Goal: Task Accomplishment & Management: Complete application form

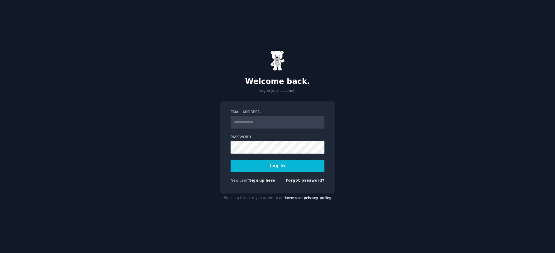
click at [259, 181] on link "Sign up here" at bounding box center [262, 180] width 26 height 4
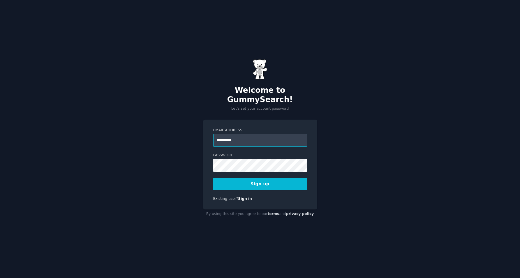
type input "**********"
click at [274, 181] on button "Sign up" at bounding box center [260, 184] width 94 height 12
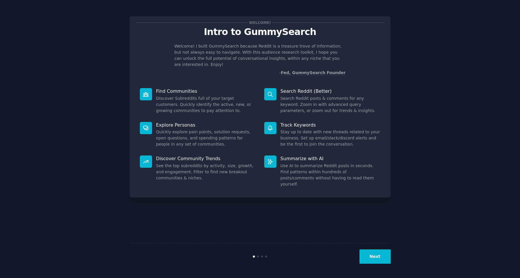
click at [371, 252] on button "Next" at bounding box center [375, 256] width 31 height 14
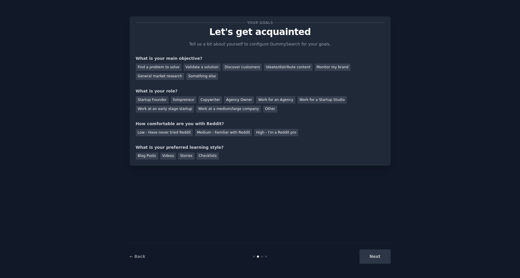
click at [373, 257] on div "Next" at bounding box center [347, 256] width 87 height 14
click at [152, 67] on div "Find a problem to solve" at bounding box center [159, 67] width 46 height 7
click at [157, 102] on div "Startup Founder" at bounding box center [152, 99] width 33 height 7
click at [148, 134] on div "Low - Have never tried Reddit" at bounding box center [164, 132] width 57 height 7
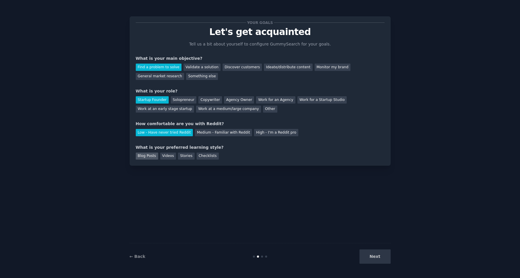
drag, startPoint x: 138, startPoint y: 159, endPoint x: 144, endPoint y: 157, distance: 6.5
click at [138, 159] on div "Blog Posts" at bounding box center [147, 155] width 22 height 7
click at [380, 255] on button "Next" at bounding box center [375, 256] width 31 height 14
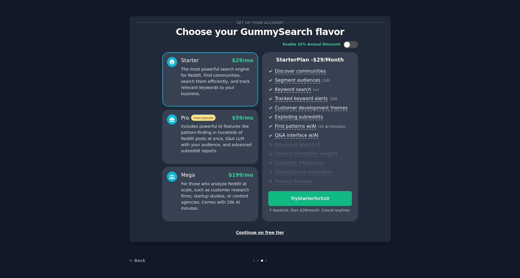
click at [268, 232] on div "Continue on free tier" at bounding box center [260, 232] width 249 height 6
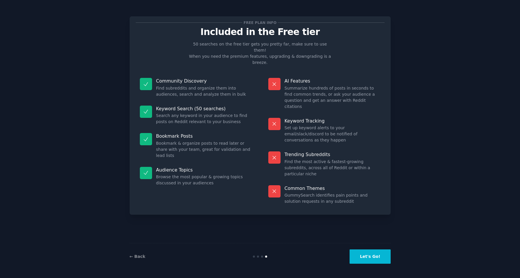
click at [376, 257] on button "Let's Go!" at bounding box center [370, 256] width 41 height 14
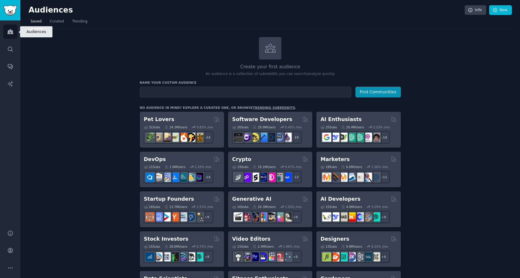
click at [10, 34] on icon "Sidebar" at bounding box center [10, 32] width 5 height 4
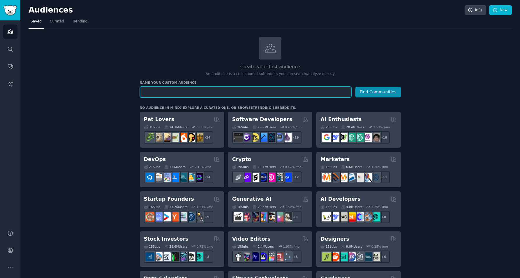
click at [177, 96] on input "text" at bounding box center [246, 92] width 212 height 11
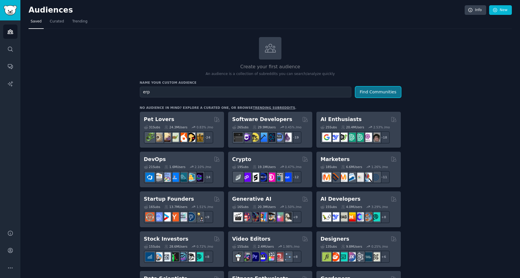
click at [396, 94] on button "Find Communities" at bounding box center [378, 92] width 45 height 11
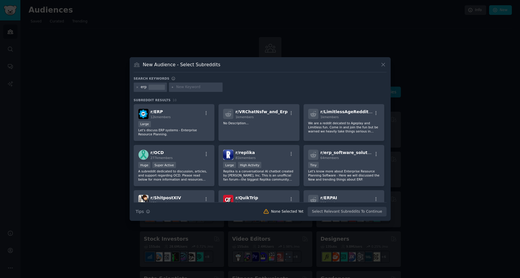
click at [383, 64] on icon at bounding box center [384, 65] width 6 height 6
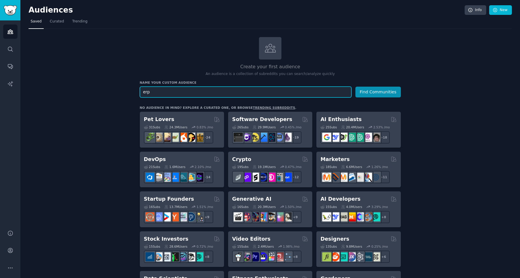
click at [197, 93] on input "erp" at bounding box center [246, 92] width 212 height 11
type input "dolibarr"
click at [356, 87] on button "Find Communities" at bounding box center [378, 92] width 45 height 11
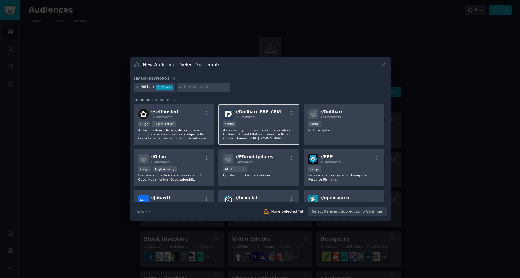
click at [268, 129] on p "A community for news and discussion about Dolibarr ERP and CRM open source soft…" at bounding box center [259, 134] width 72 height 12
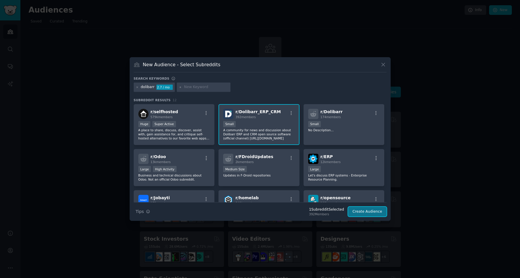
click at [369, 210] on button "Create Audience" at bounding box center [367, 212] width 38 height 10
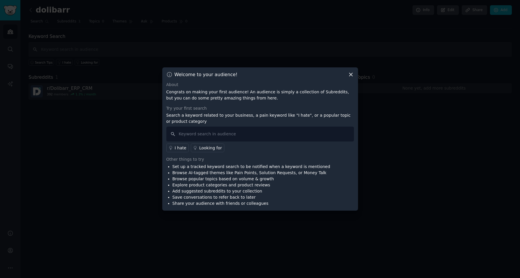
click at [353, 73] on icon at bounding box center [351, 74] width 6 height 6
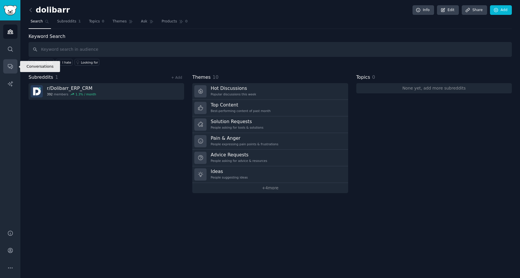
click at [9, 65] on icon "Sidebar" at bounding box center [10, 66] width 6 height 6
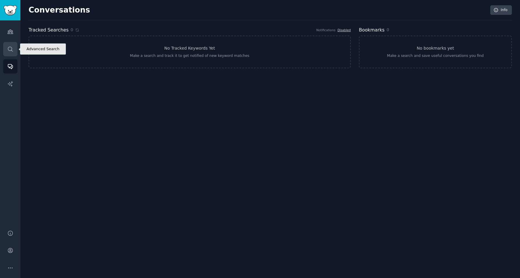
click at [7, 50] on icon "Sidebar" at bounding box center [10, 49] width 6 height 6
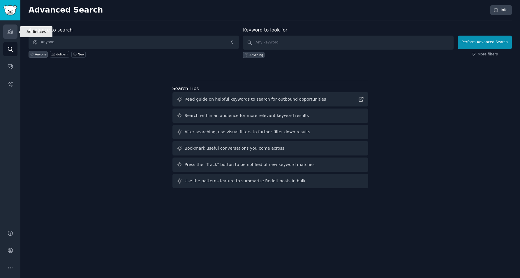
click at [9, 33] on icon "Sidebar" at bounding box center [10, 32] width 5 height 4
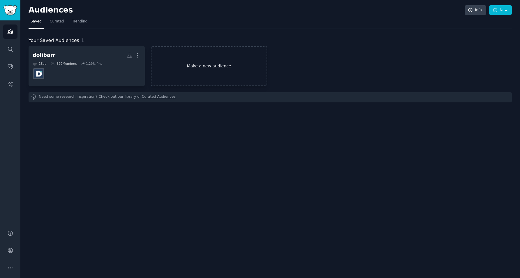
click at [204, 74] on link "Make a new audience" at bounding box center [209, 66] width 116 height 40
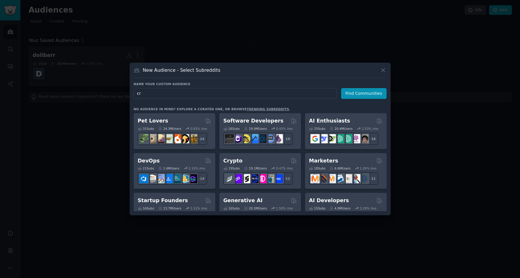
type input "crm"
click button "Find Communities" at bounding box center [363, 93] width 45 height 11
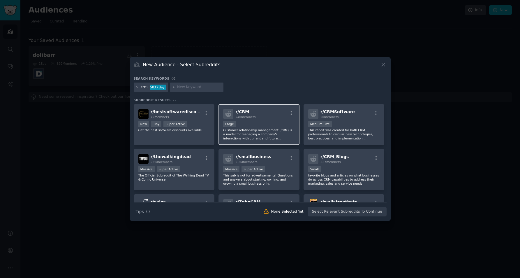
click at [266, 138] on p "Customer relationship management (CRM) is a model for managing a company's inte…" at bounding box center [259, 134] width 72 height 12
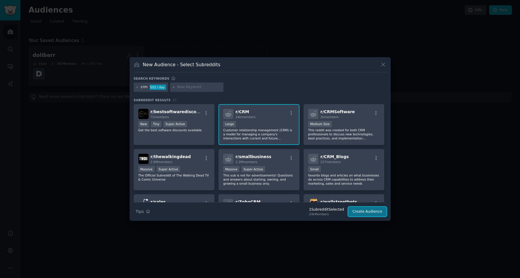
click at [369, 213] on button "Create Audience" at bounding box center [367, 212] width 38 height 10
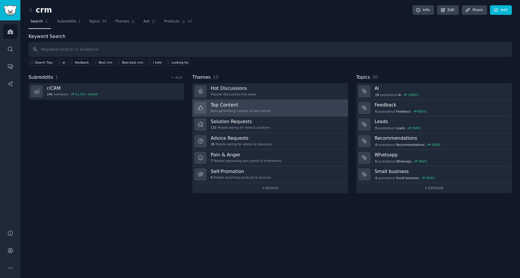
click at [255, 108] on div "Top Content Best-performing content of past month" at bounding box center [241, 108] width 60 height 12
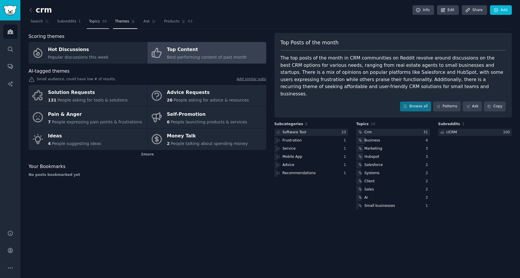
click at [97, 24] on span "Topics" at bounding box center [94, 21] width 11 height 5
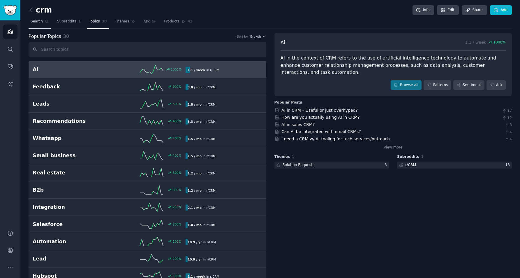
click at [38, 25] on link "Search" at bounding box center [40, 23] width 22 height 12
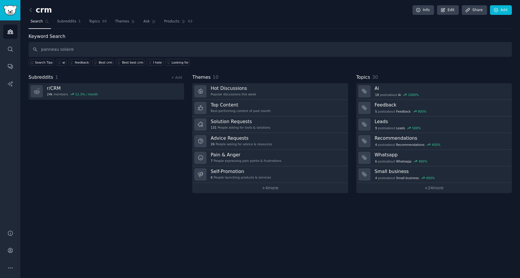
type input "panneau solaire"
click at [6, 30] on link "Audiences" at bounding box center [10, 31] width 14 height 14
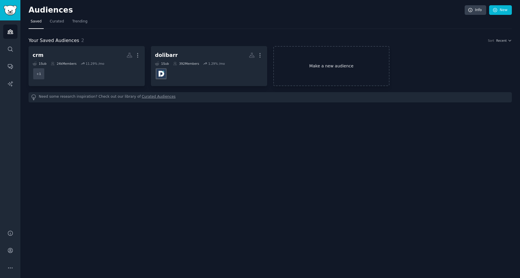
click at [323, 67] on link "Make a new audience" at bounding box center [332, 66] width 116 height 40
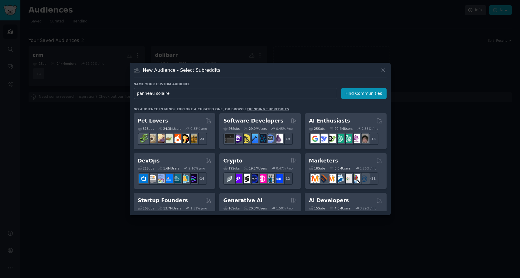
type input "panneau solaire"
click at [382, 85] on h3 "Name your custom audience" at bounding box center [260, 84] width 253 height 4
click at [376, 92] on button "Find Communities" at bounding box center [363, 93] width 45 height 11
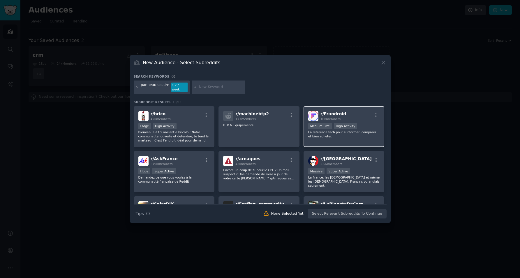
click at [363, 126] on div "Medium Size High Activity" at bounding box center [344, 126] width 72 height 7
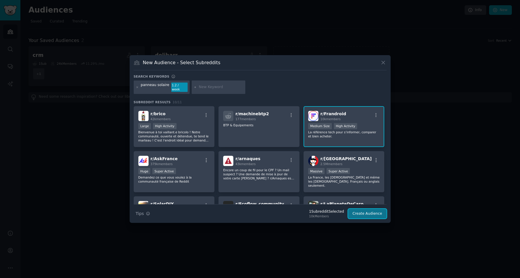
click at [365, 211] on button "Create Audience" at bounding box center [367, 214] width 38 height 10
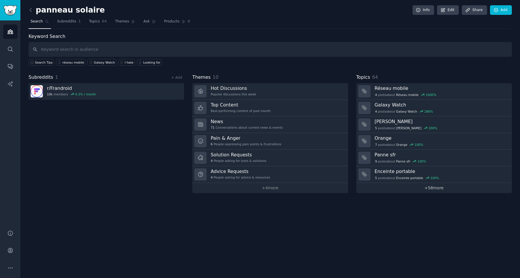
click at [429, 188] on link "+ 58 more" at bounding box center [435, 188] width 156 height 10
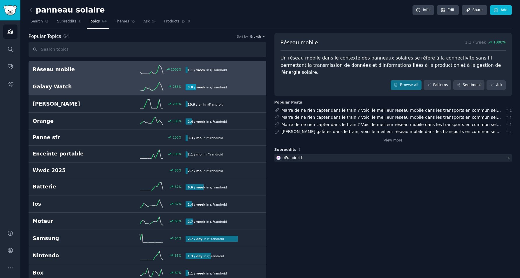
click at [78, 87] on h2 "Galaxy Watch" at bounding box center [71, 86] width 77 height 7
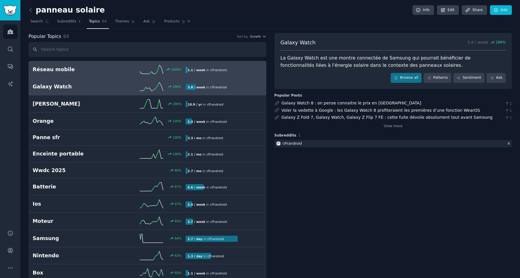
click at [97, 71] on h2 "Réseau mobile" at bounding box center [71, 69] width 77 height 7
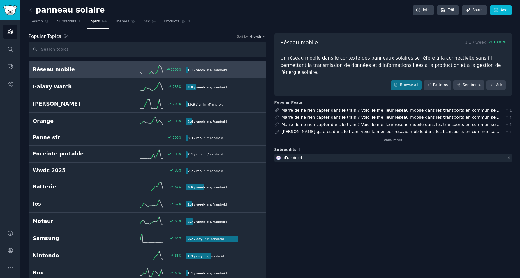
click at [350, 108] on link "Marre de ne rien capter dans le train ? Voici le meilleur réseau mobile dans le…" at bounding box center [392, 113] width 221 height 11
click at [10, 34] on icon "Sidebar" at bounding box center [10, 32] width 6 height 6
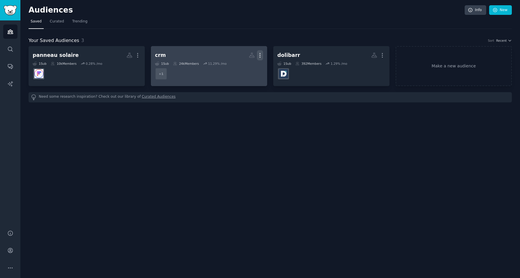
click at [261, 55] on icon "button" at bounding box center [260, 55] width 6 height 6
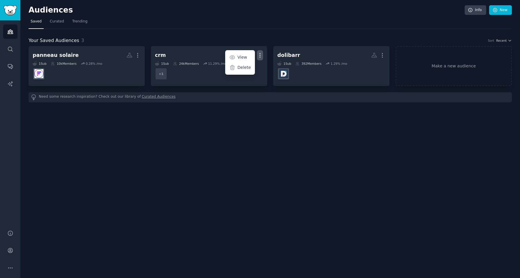
click at [207, 135] on div "Audiences Info New Saved Curated Trending Your Saved Audiences 3 Sort Recent pa…" at bounding box center [270, 139] width 500 height 278
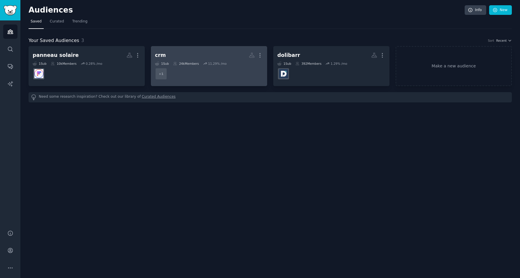
click at [210, 53] on h2 "crm Custom Audience More" at bounding box center [209, 55] width 108 height 10
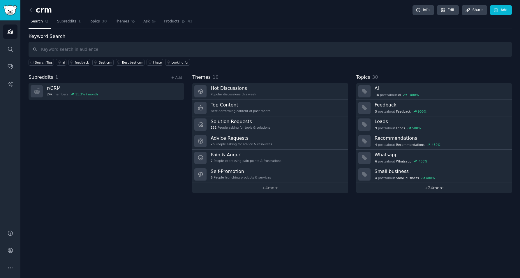
click at [430, 189] on link "+ 24 more" at bounding box center [435, 188] width 156 height 10
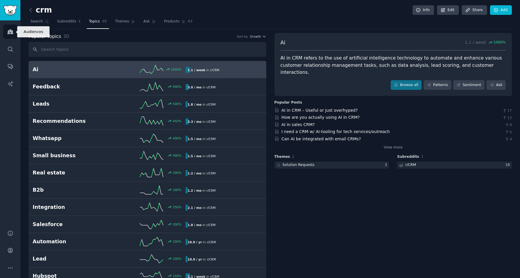
click at [5, 29] on link "Audiences" at bounding box center [10, 31] width 14 height 14
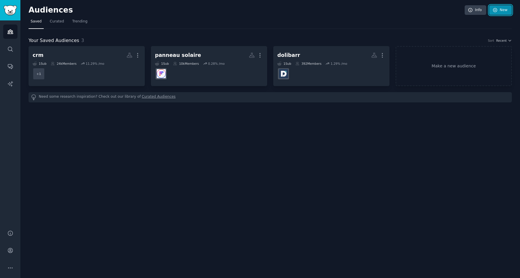
click at [499, 10] on link "New" at bounding box center [501, 10] width 23 height 10
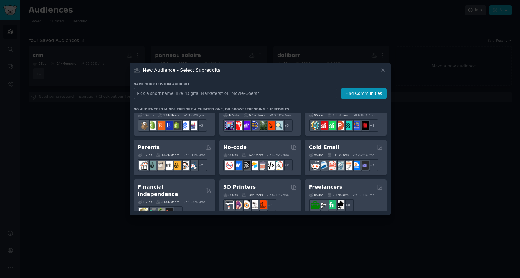
scroll to position [255, 0]
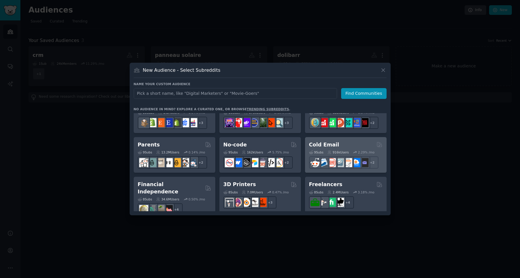
click at [337, 143] on div "Cold Email" at bounding box center [345, 144] width 73 height 7
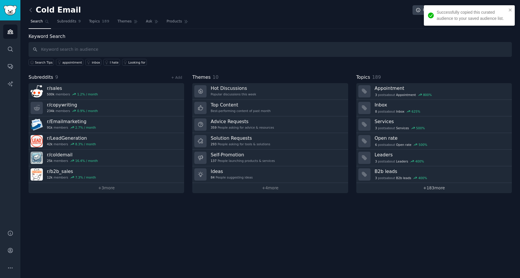
click at [429, 191] on link "+ 183 more" at bounding box center [435, 188] width 156 height 10
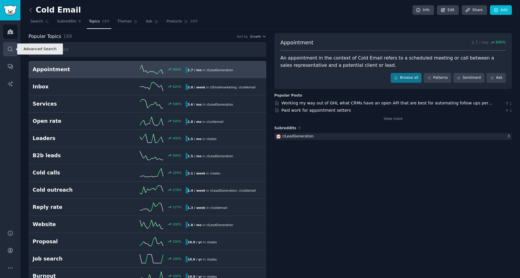
click at [9, 48] on icon "Sidebar" at bounding box center [10, 49] width 6 height 6
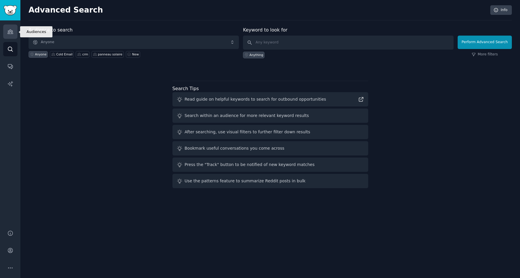
click at [8, 31] on icon "Sidebar" at bounding box center [10, 32] width 6 height 6
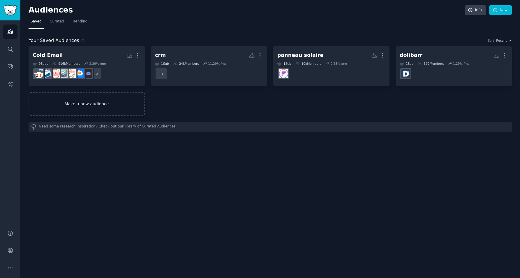
click at [78, 104] on link "Make a new audience" at bounding box center [87, 104] width 116 height 24
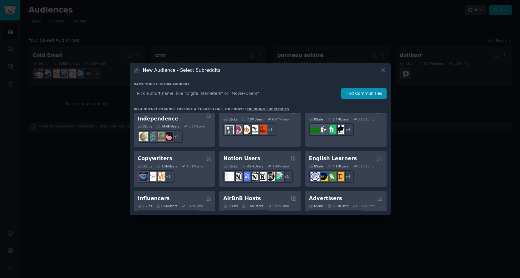
scroll to position [354, 0]
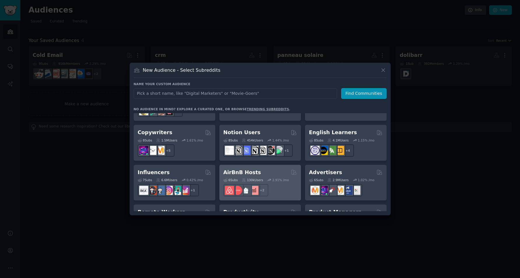
click at [255, 169] on div "AirBnB Hosts" at bounding box center [260, 172] width 73 height 7
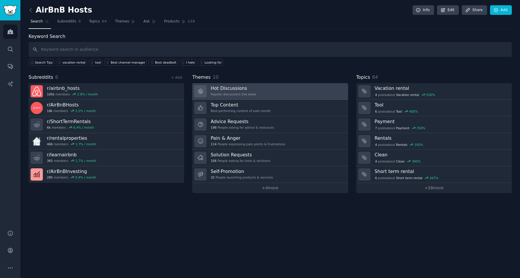
click at [257, 87] on link "Hot Discussions Popular discussions this week" at bounding box center [270, 91] width 156 height 17
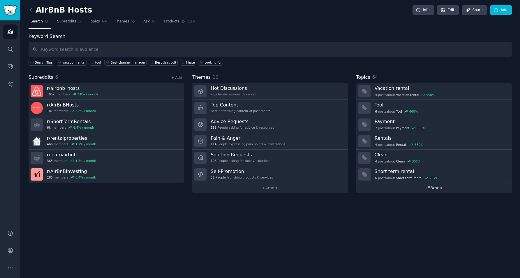
click at [426, 189] on link "+ 58 more" at bounding box center [435, 188] width 156 height 10
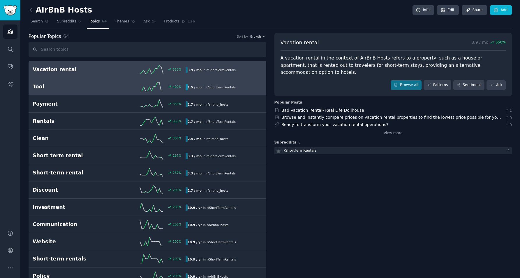
click at [97, 84] on h2 "Tool" at bounding box center [71, 86] width 77 height 7
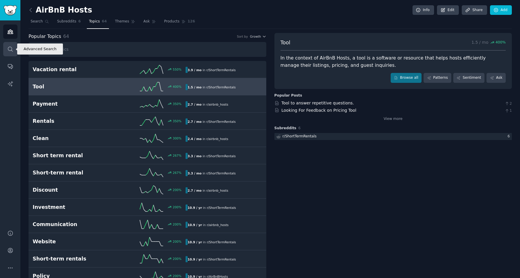
click at [9, 48] on icon "Sidebar" at bounding box center [10, 49] width 6 height 6
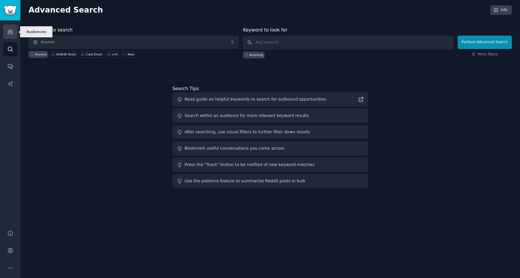
click at [9, 31] on icon "Sidebar" at bounding box center [10, 32] width 5 height 4
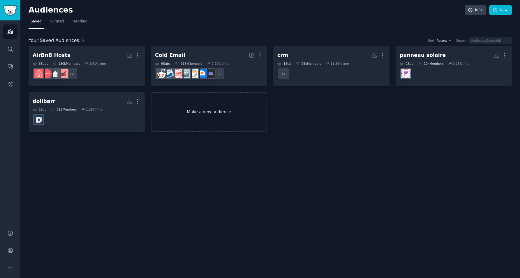
click at [222, 113] on link "Make a new audience" at bounding box center [209, 112] width 116 height 40
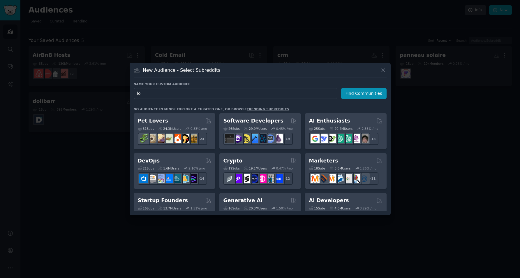
type input "l"
type input "erp crm"
click button "Find Communities" at bounding box center [363, 93] width 45 height 11
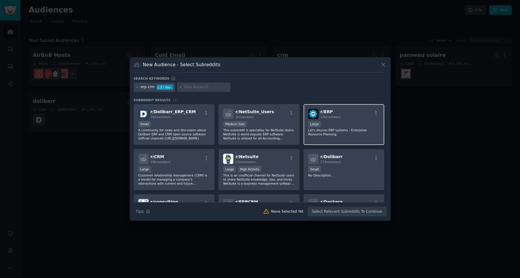
click at [345, 115] on div "r/ ERP 12k members" at bounding box center [344, 114] width 72 height 10
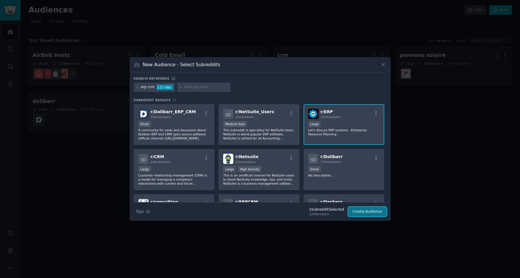
click at [374, 212] on button "Create Audience" at bounding box center [367, 212] width 38 height 10
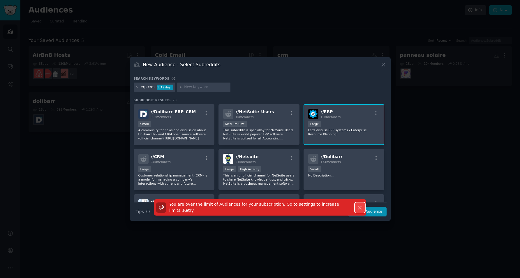
click at [359, 206] on icon "button" at bounding box center [360, 207] width 6 height 6
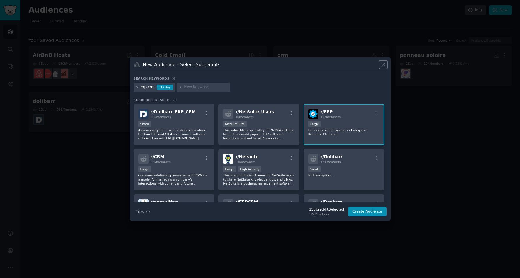
click at [385, 63] on icon at bounding box center [383, 64] width 3 height 3
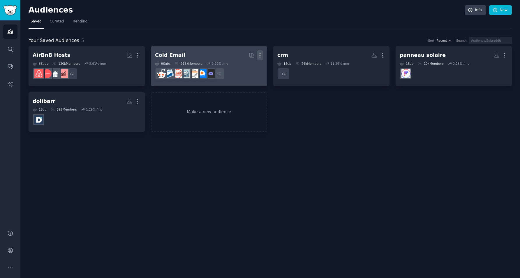
click at [261, 53] on icon "button" at bounding box center [260, 55] width 6 height 6
click at [247, 69] on p "Delete" at bounding box center [244, 67] width 13 height 6
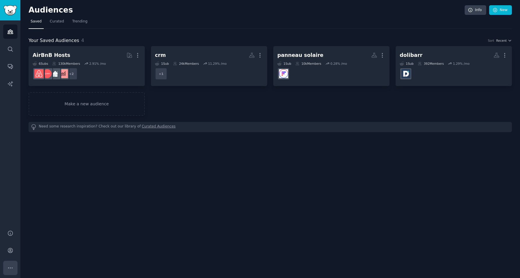
click at [9, 266] on icon "Sidebar" at bounding box center [10, 268] width 6 height 6
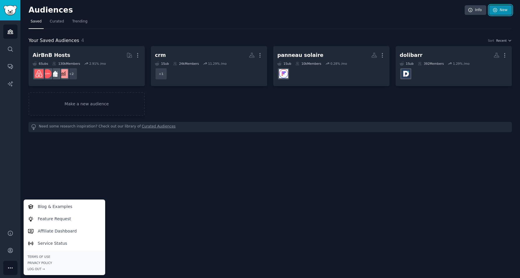
click at [507, 8] on link "New" at bounding box center [501, 10] width 23 height 10
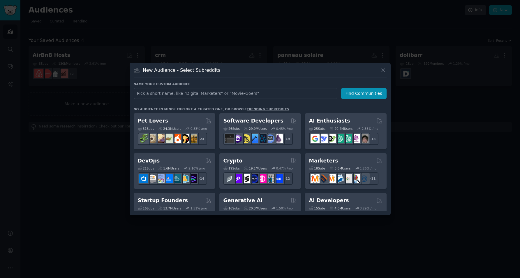
type input "Performance"
type input "erp"
click at [371, 93] on button "Find Communities" at bounding box center [363, 93] width 45 height 11
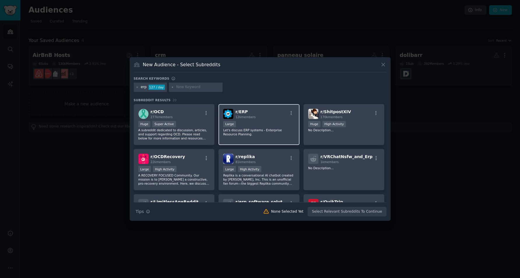
click at [257, 116] on div "r/ ERP 12k members" at bounding box center [259, 114] width 72 height 10
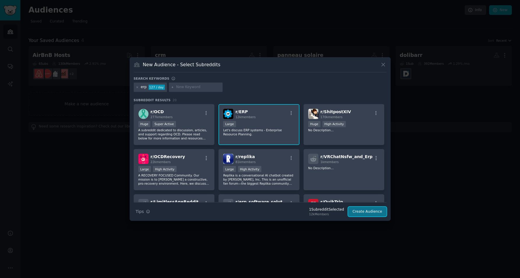
click at [365, 214] on button "Create Audience" at bounding box center [367, 212] width 38 height 10
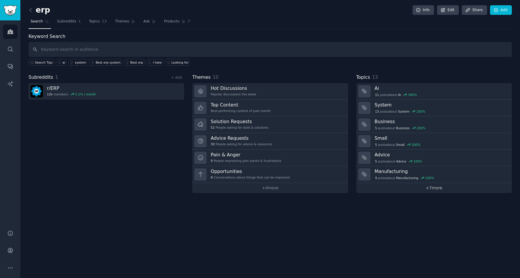
click at [430, 188] on link "+ 7 more" at bounding box center [435, 188] width 156 height 10
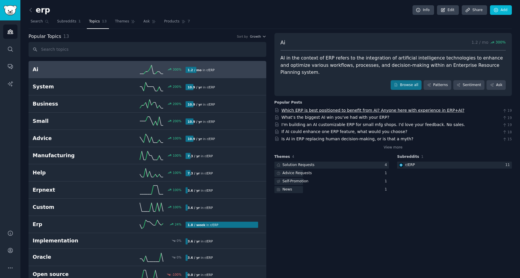
click at [372, 112] on link "Which ERP is best positioned to benefit from AI? Anyone here with experience in…" at bounding box center [373, 110] width 183 height 5
click at [13, 265] on button "More" at bounding box center [10, 268] width 14 height 14
click at [13, 252] on icon "Sidebar" at bounding box center [10, 250] width 6 height 6
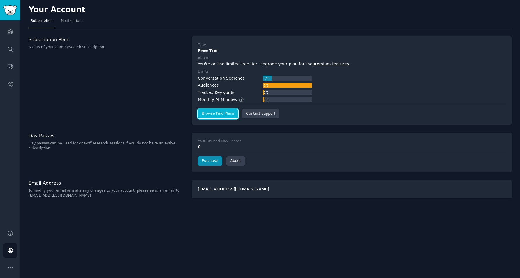
click at [228, 115] on link "Browse Paid Plans" at bounding box center [218, 113] width 40 height 9
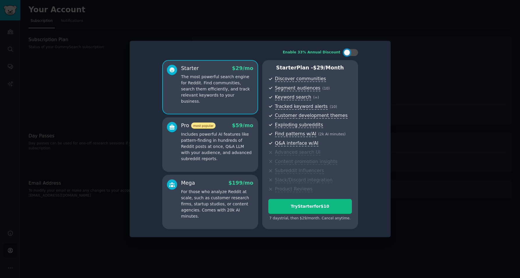
click at [213, 140] on p "Includes powerful AI features like pattern-finding in hundreds of Reddit posts …" at bounding box center [217, 146] width 72 height 31
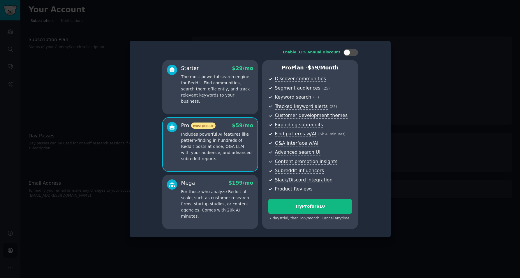
click at [213, 97] on p "The most powerful search engine for Reddit. Find communities, search them effic…" at bounding box center [217, 89] width 72 height 31
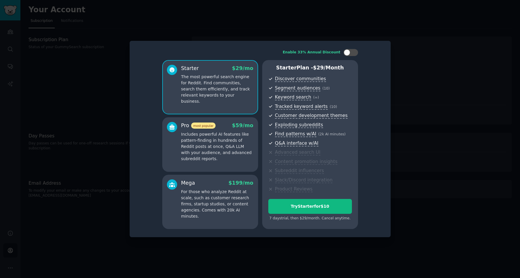
click at [213, 157] on p "Includes powerful AI features like pattern-finding in hundreds of Reddit posts …" at bounding box center [217, 146] width 72 height 31
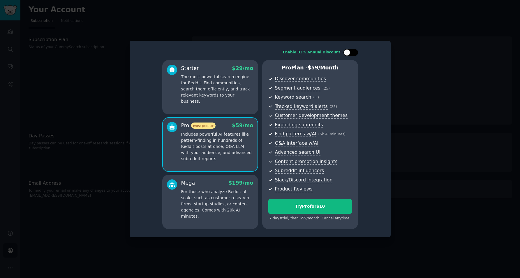
click at [349, 53] on div at bounding box center [347, 52] width 6 height 6
click at [353, 54] on div at bounding box center [355, 52] width 6 height 6
checkbox input "false"
click at [376, 164] on div "Enable 33% Annual Discount Starter $ 29 /mo The most powerful search engine for…" at bounding box center [260, 139] width 253 height 188
click at [449, 145] on div at bounding box center [260, 139] width 520 height 278
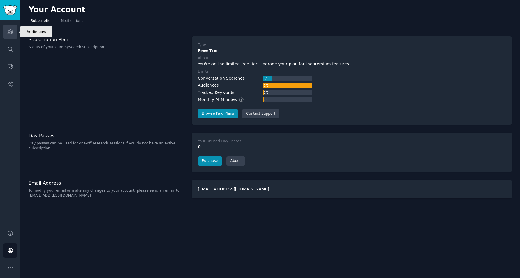
click at [13, 31] on link "Audiences" at bounding box center [10, 31] width 14 height 14
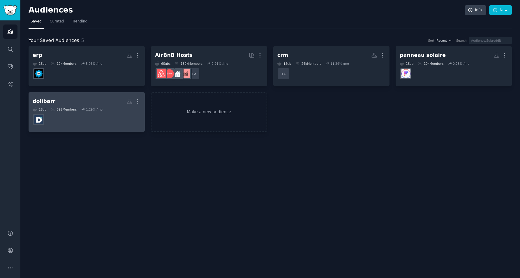
click at [102, 104] on h2 "dolibarr Custom Audience More" at bounding box center [87, 101] width 108 height 10
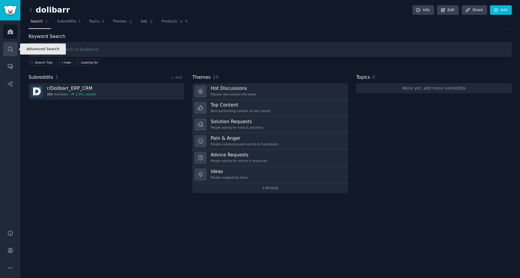
click at [11, 48] on icon "Sidebar" at bounding box center [10, 49] width 6 height 6
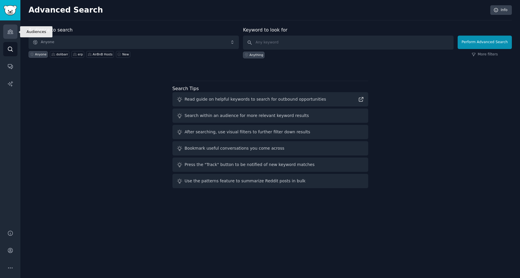
click at [8, 29] on icon "Sidebar" at bounding box center [10, 32] width 6 height 6
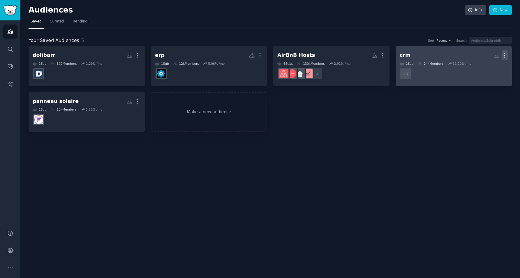
click at [508, 55] on icon "button" at bounding box center [505, 55] width 6 height 6
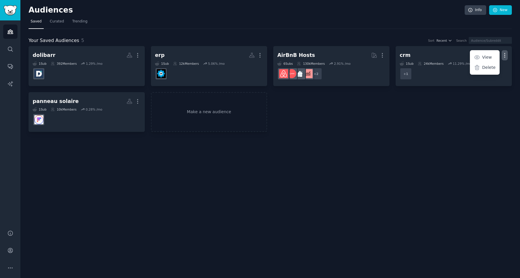
drag, startPoint x: 415, startPoint y: 129, endPoint x: 415, endPoint y: 122, distance: 7.0
click at [415, 128] on div "dolibarr More 1 Sub 392 Members 1.29 % /mo erp More 1 Sub 12k Members 5.06 % /m…" at bounding box center [271, 89] width 484 height 86
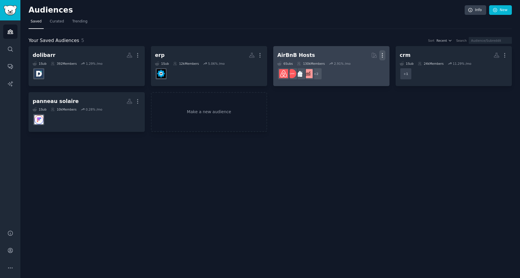
click at [384, 55] on icon "button" at bounding box center [383, 55] width 6 height 6
click at [364, 69] on p "Delete" at bounding box center [366, 67] width 13 height 6
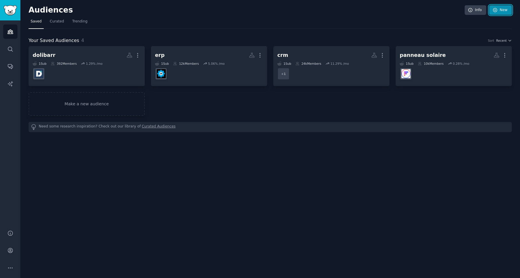
click at [500, 11] on link "New" at bounding box center [501, 10] width 23 height 10
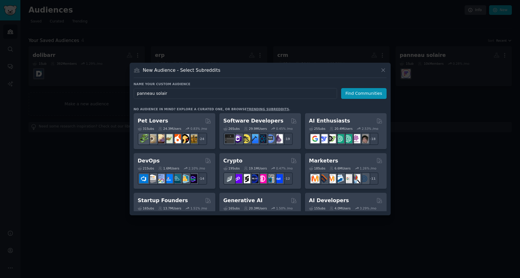
type input "panneau solaire"
click button "Find Communities" at bounding box center [363, 93] width 45 height 11
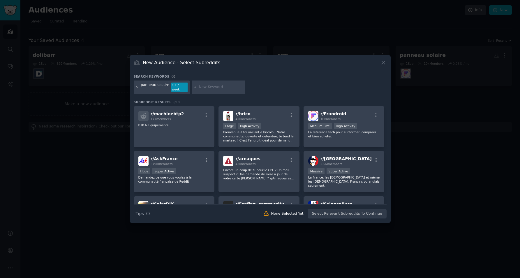
click at [138, 87] on icon at bounding box center [137, 87] width 3 height 3
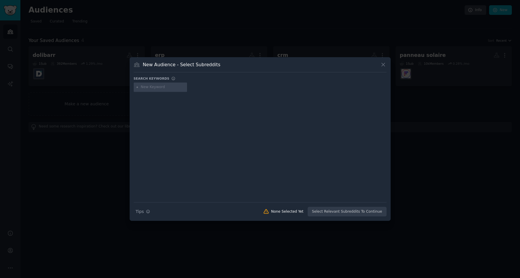
click at [152, 89] on input "text" at bounding box center [163, 87] width 44 height 5
type input "batterie solaire"
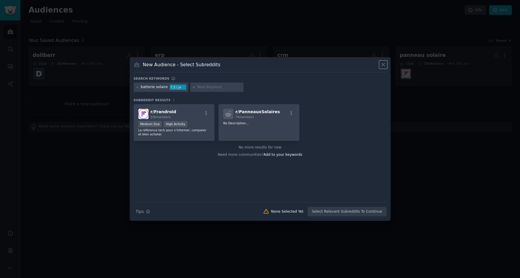
click at [383, 64] on icon at bounding box center [384, 65] width 6 height 6
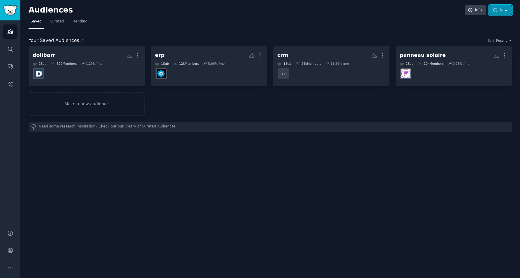
click at [507, 9] on link "New" at bounding box center [501, 10] width 23 height 10
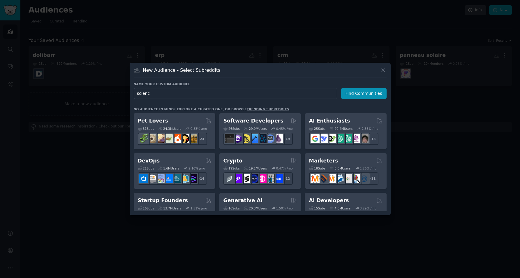
type input "science"
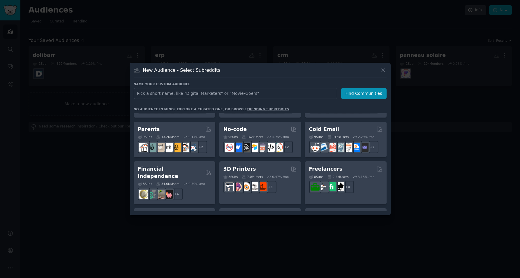
scroll to position [243, 0]
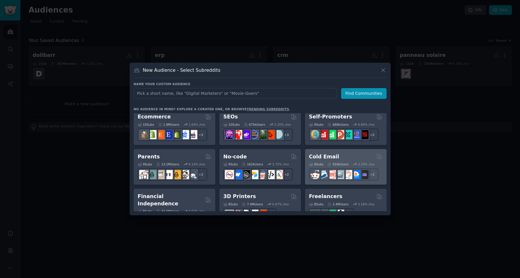
click at [354, 153] on div "Cold Email Curated by GummySearch" at bounding box center [345, 156] width 73 height 7
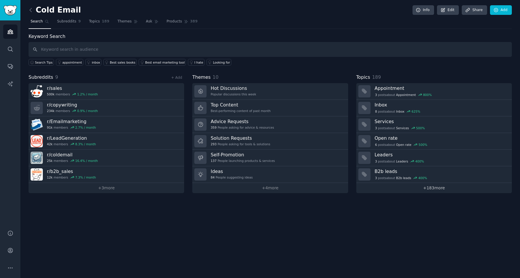
click at [432, 188] on link "+ 183 more" at bounding box center [435, 188] width 156 height 10
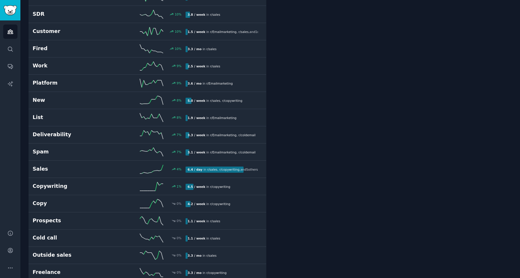
scroll to position [1485, 0]
